Goal: Find specific page/section: Find specific page/section

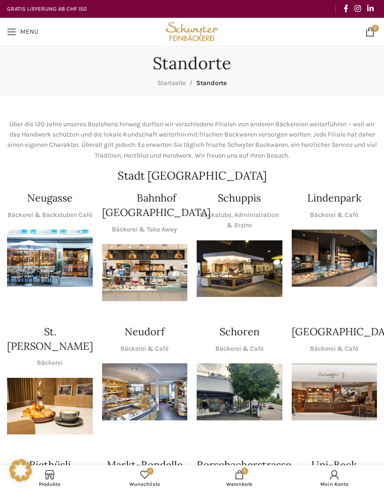
click at [235, 204] on div "Schuppis Backstube, Administration & Bistro" at bounding box center [240, 211] width 86 height 40
click at [244, 195] on h4 "Schuppis" at bounding box center [239, 198] width 43 height 15
click at [240, 226] on p "Backstube, Administration & Bistro" at bounding box center [240, 220] width 86 height 21
click at [242, 212] on p "Backstube, Administration & Bistro" at bounding box center [240, 220] width 86 height 21
click at [250, 268] on img "1 / 1" at bounding box center [240, 269] width 86 height 57
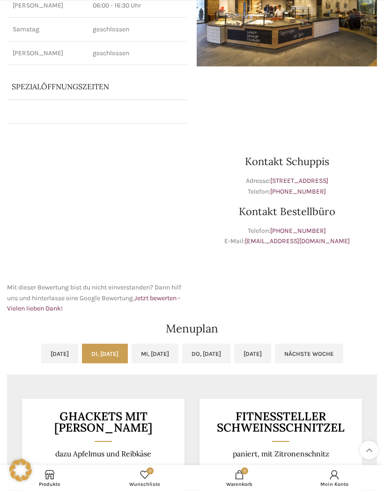
scroll to position [168, 0]
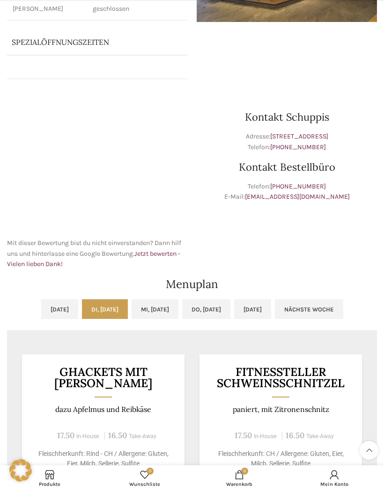
click at [160, 307] on link "Mi, [DATE]" at bounding box center [154, 309] width 47 height 20
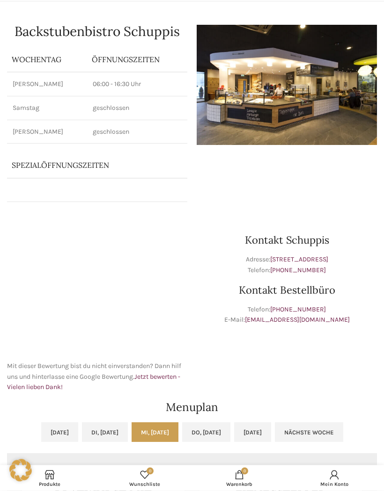
scroll to position [39, 0]
